Goal: Information Seeking & Learning: Learn about a topic

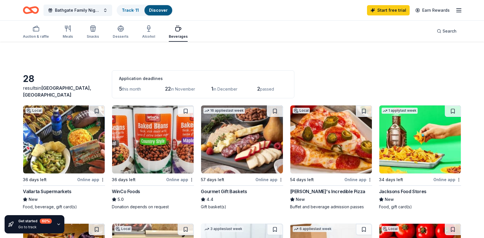
scroll to position [286, 0]
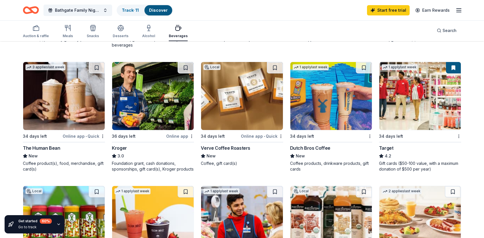
click at [317, 146] on div "Dutch Bros Coffee" at bounding box center [310, 148] width 40 height 7
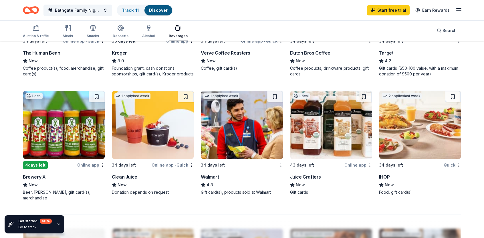
scroll to position [572, 0]
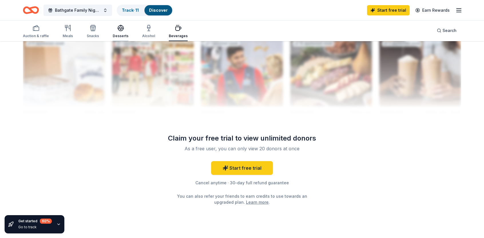
click at [118, 31] on icon "button" at bounding box center [120, 28] width 7 height 7
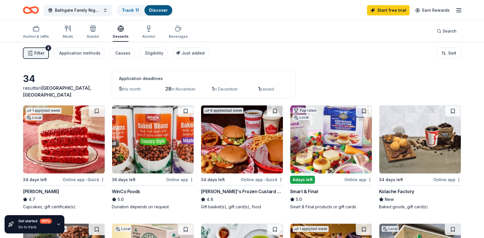
click at [35, 191] on div "[PERSON_NAME]" at bounding box center [41, 191] width 36 height 7
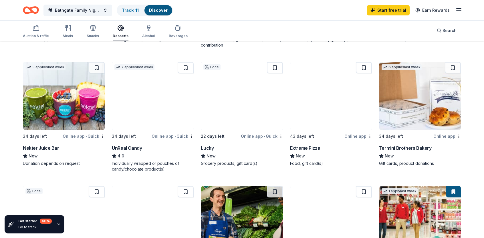
scroll to position [381, 0]
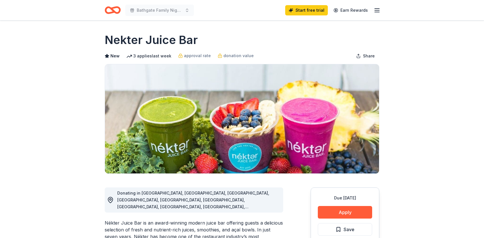
scroll to position [95, 0]
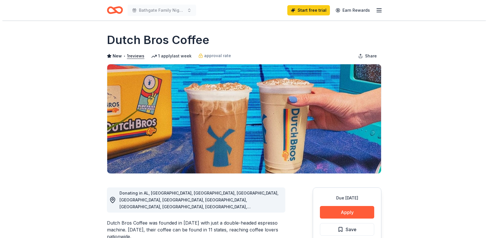
scroll to position [95, 0]
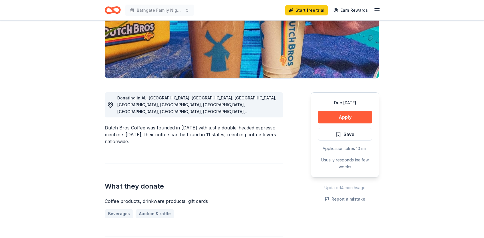
click at [346, 125] on div "Due in 34 days Apply Save Application takes 10 min Usually responds in a few we…" at bounding box center [344, 134] width 69 height 85
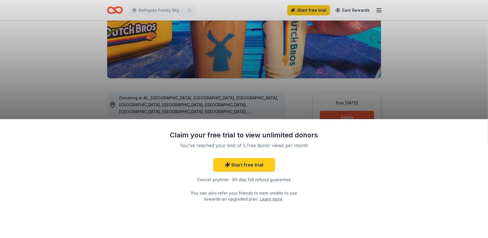
click at [396, 100] on div "Claim your free trial to view unlimited donors You've reached your limit of 5 f…" at bounding box center [244, 119] width 488 height 238
click at [63, 67] on div "Claim your free trial to view unlimited donors You've reached your limit of 5 f…" at bounding box center [244, 119] width 488 height 238
click at [221, 104] on div "Claim your free trial to view unlimited donors You've reached your limit of 5 f…" at bounding box center [244, 119] width 488 height 238
click at [145, 83] on div "Claim your free trial to view unlimited donors You've reached your limit of 5 f…" at bounding box center [244, 119] width 488 height 238
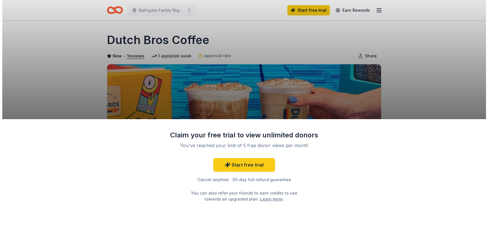
scroll to position [95, 0]
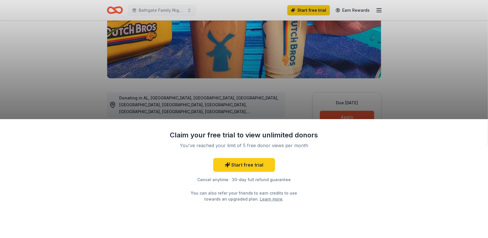
click at [335, 117] on div "Claim your free trial to view unlimited donors You've reached your limit of 5 f…" at bounding box center [244, 119] width 488 height 238
